Goal: Obtain resource: Download file/media

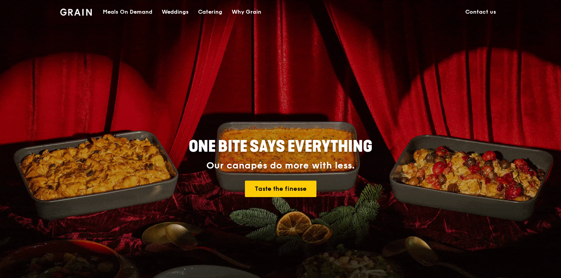
click at [215, 15] on div "Catering" at bounding box center [210, 11] width 24 height 23
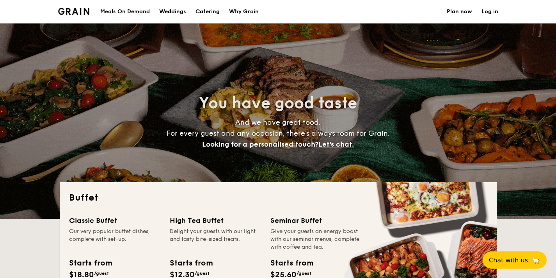
select select
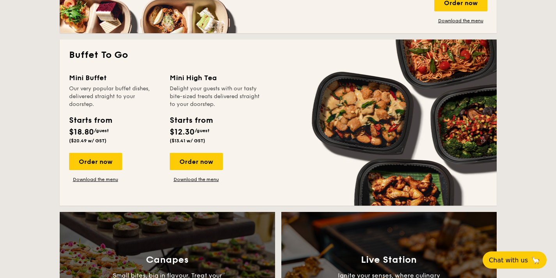
scroll to position [488, 0]
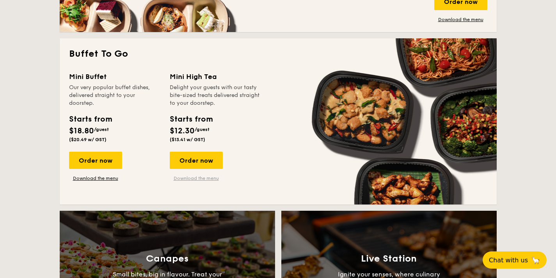
click at [194, 175] on link "Download the menu" at bounding box center [196, 178] width 53 height 6
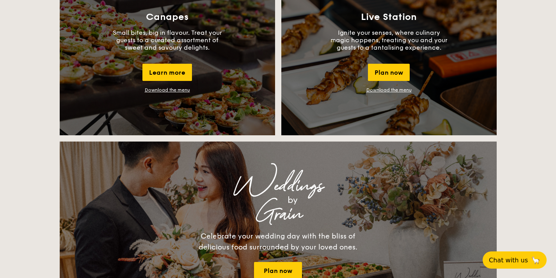
scroll to position [752, 0]
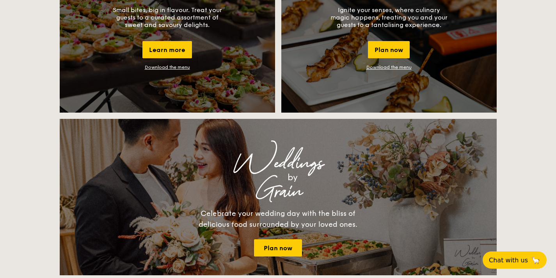
click at [396, 67] on link "Download the menu" at bounding box center [389, 66] width 45 height 5
